Goal: Task Accomplishment & Management: Use online tool/utility

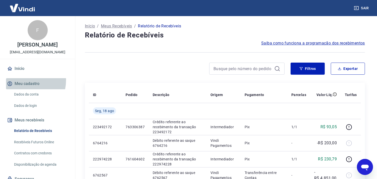
click at [24, 85] on button "Meu cadastro" at bounding box center [37, 83] width 63 height 11
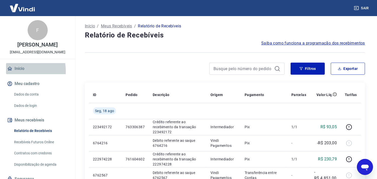
click at [17, 74] on link "Início" at bounding box center [37, 68] width 63 height 11
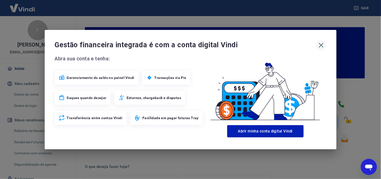
click at [319, 42] on icon "button" at bounding box center [321, 45] width 8 height 8
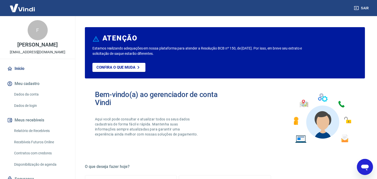
scroll to position [26, 0]
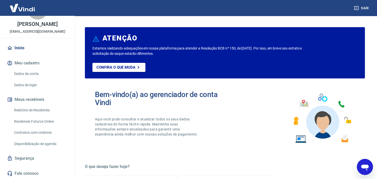
click at [42, 108] on link "Relatório de Recebíveis" at bounding box center [40, 110] width 57 height 10
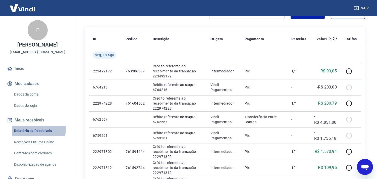
click at [33, 134] on link "Relatório de Recebíveis" at bounding box center [40, 131] width 57 height 10
